Goal: Use online tool/utility: Utilize a website feature to perform a specific function

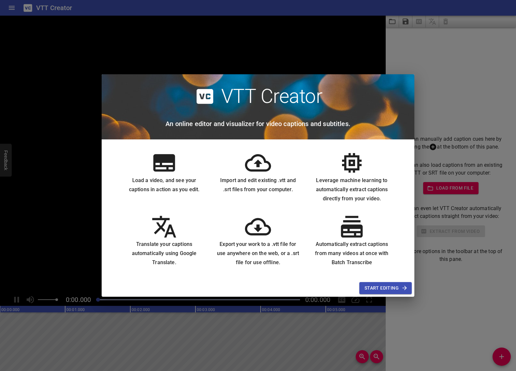
click at [398, 288] on span "Start Editing" at bounding box center [385, 288] width 42 height 8
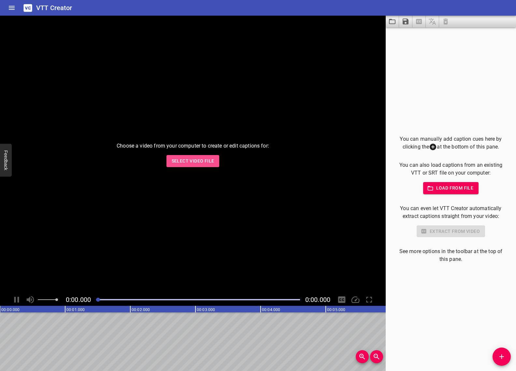
click at [201, 158] on span "Select Video File" at bounding box center [193, 161] width 43 height 8
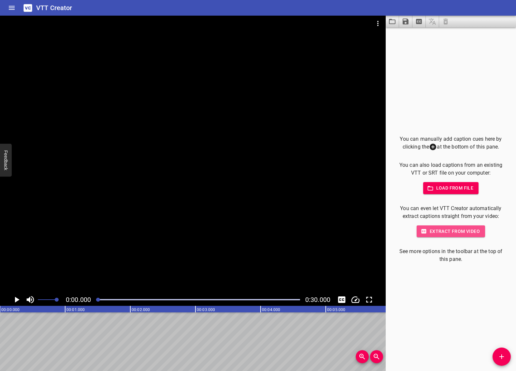
click at [457, 232] on span "Extract from video" at bounding box center [451, 231] width 58 height 8
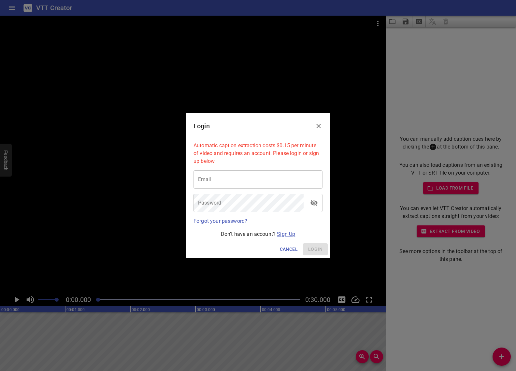
click at [287, 233] on link "Sign Up" at bounding box center [286, 234] width 18 height 6
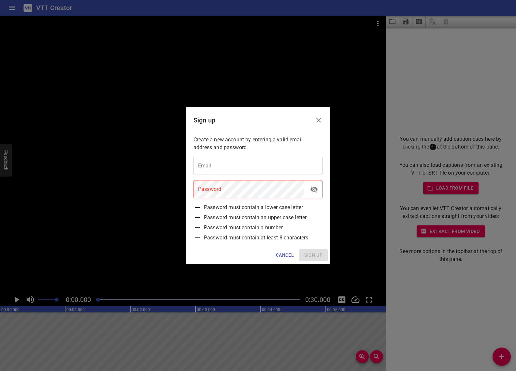
click at [243, 168] on input "email" at bounding box center [257, 166] width 129 height 18
type input "[EMAIL_ADDRESS][DOMAIN_NAME]"
click at [314, 192] on icon "toggle password visibility" at bounding box center [314, 189] width 8 height 8
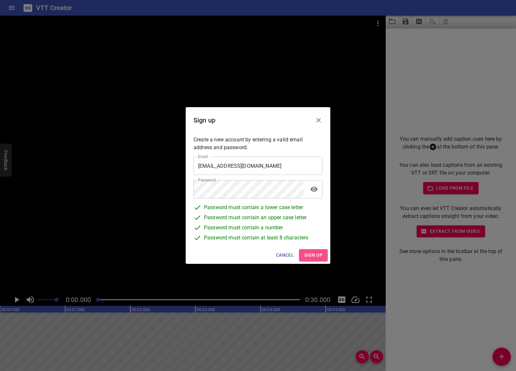
click at [321, 257] on span "Sign up" at bounding box center [313, 255] width 18 height 8
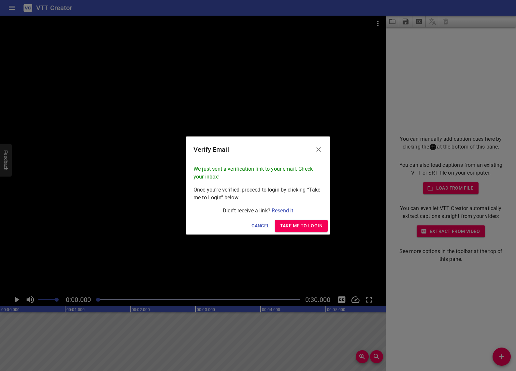
click at [318, 148] on icon "Close" at bounding box center [319, 150] width 8 height 8
